Goal: Navigation & Orientation: Find specific page/section

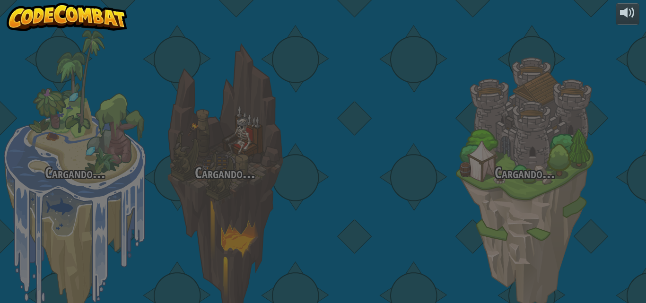
select select "es-419"
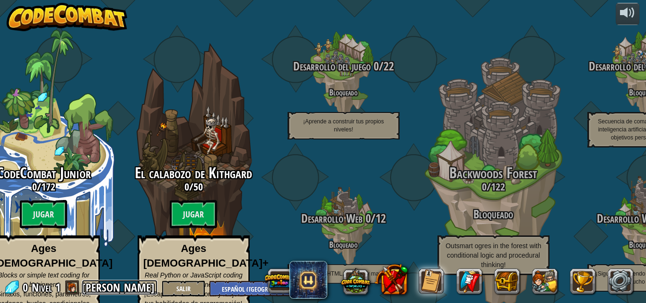
click at [114, 285] on link "[PERSON_NAME]" at bounding box center [120, 287] width 76 height 15
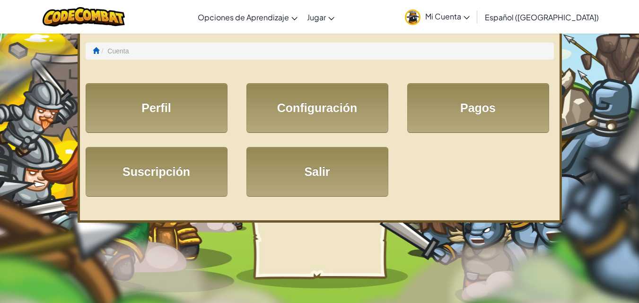
click at [470, 16] on span "Mi Cuenta" at bounding box center [447, 16] width 44 height 10
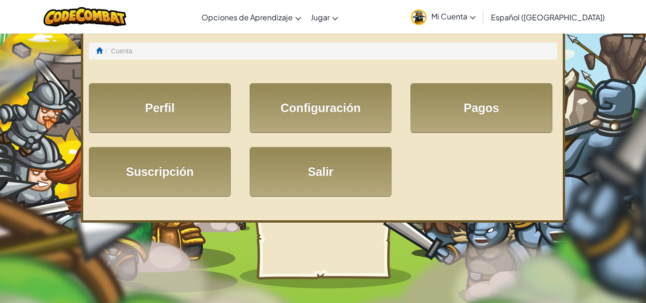
select select "es-419"
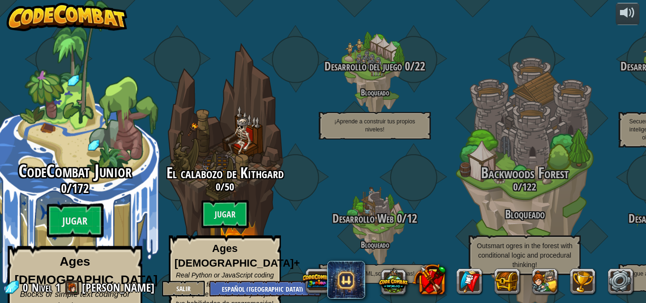
click at [77, 159] on span "CodeCombat Junior" at bounding box center [74, 171] width 113 height 25
select select "es-419"
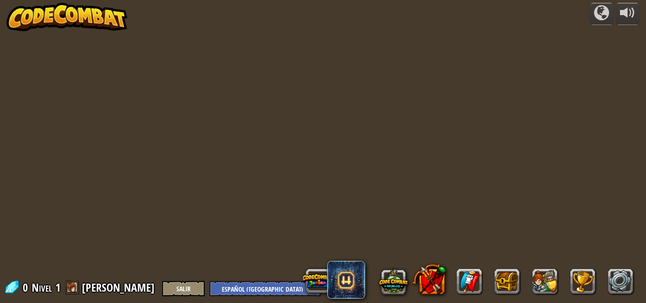
select select "es-419"
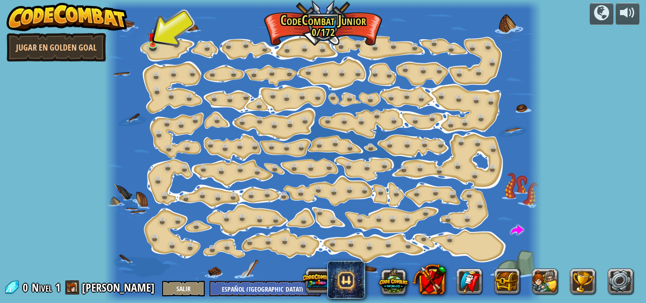
select select "es-419"
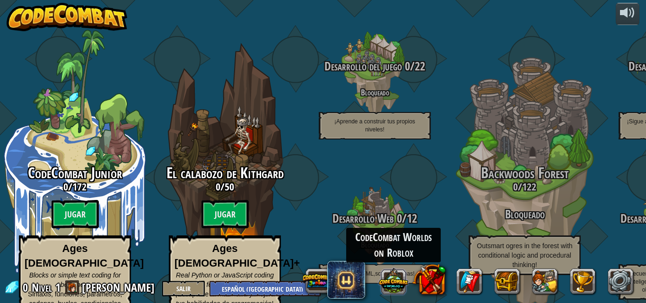
click at [380, 286] on button at bounding box center [393, 280] width 29 height 29
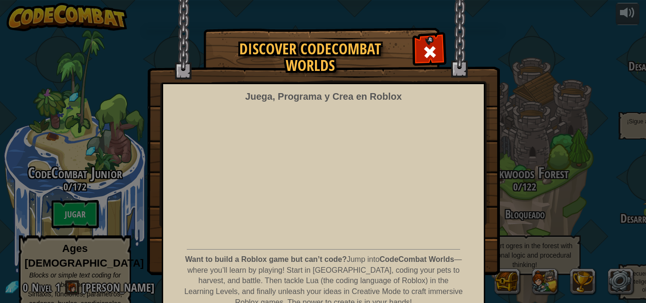
click at [552, 137] on div "Discover CodeCombat Worlds Juega, Programa y Crea en Roblox Want to build a Rob…" at bounding box center [323, 151] width 646 height 246
click at [415, 40] on div at bounding box center [430, 51] width 30 height 30
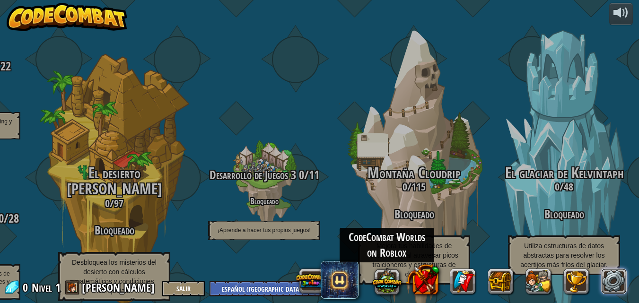
click at [609, 278] on link at bounding box center [614, 282] width 26 height 26
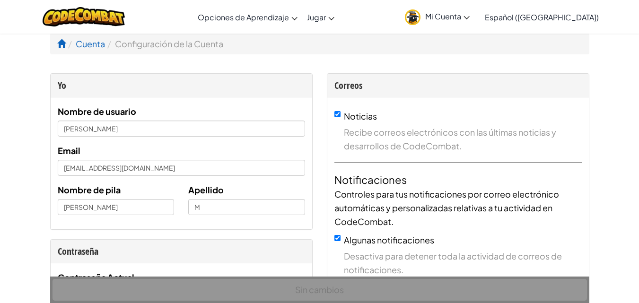
select select "es-419"
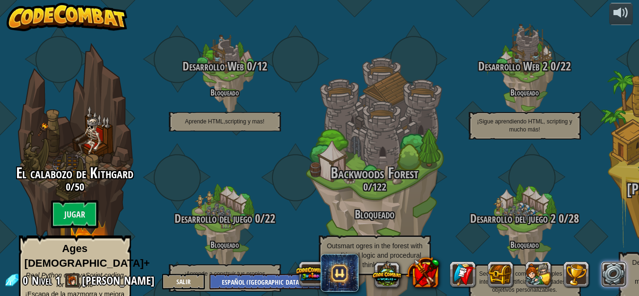
click at [616, 279] on link at bounding box center [614, 275] width 26 height 26
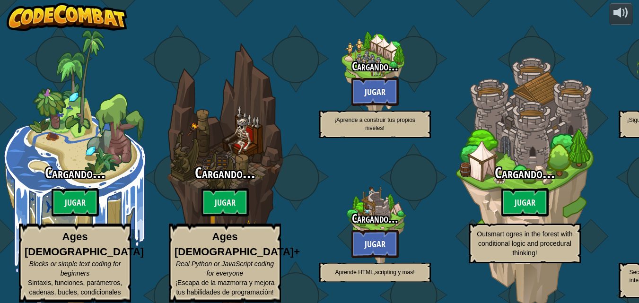
select select "es-419"
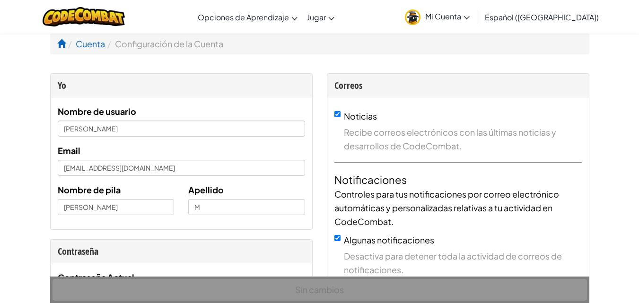
select select "es-419"
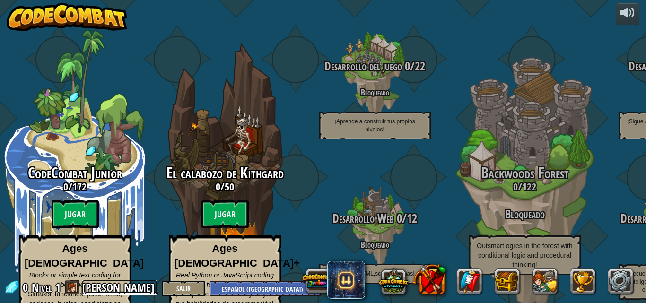
click at [105, 287] on link "[PERSON_NAME]" at bounding box center [120, 287] width 76 height 15
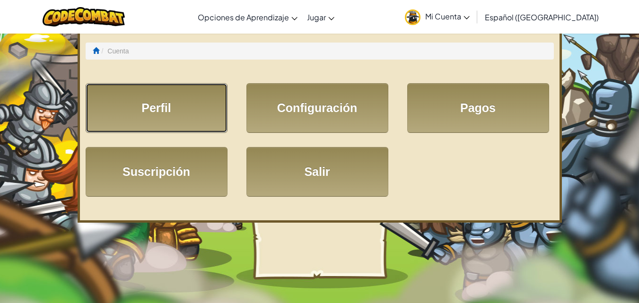
click at [168, 116] on link "Perfil" at bounding box center [157, 108] width 142 height 50
